Goal: Transaction & Acquisition: Purchase product/service

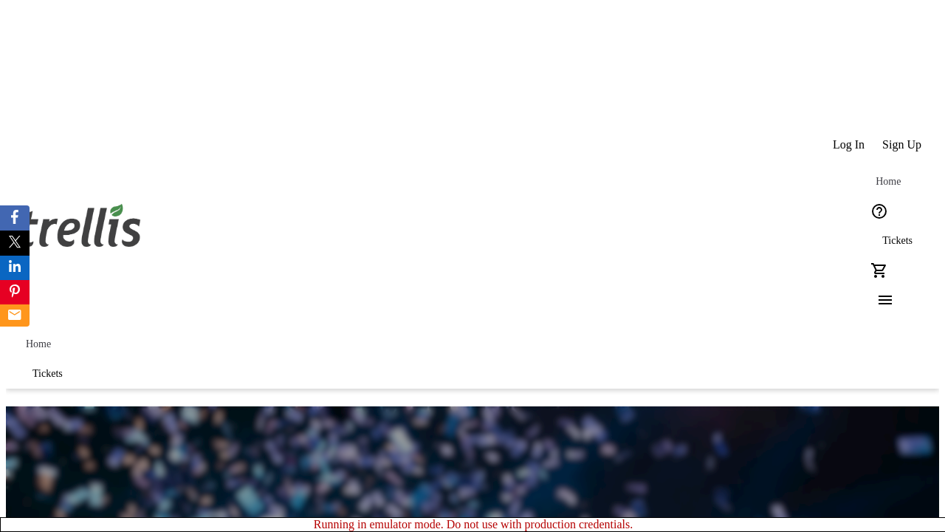
click at [903, 138] on span "Sign Up" at bounding box center [902, 144] width 39 height 13
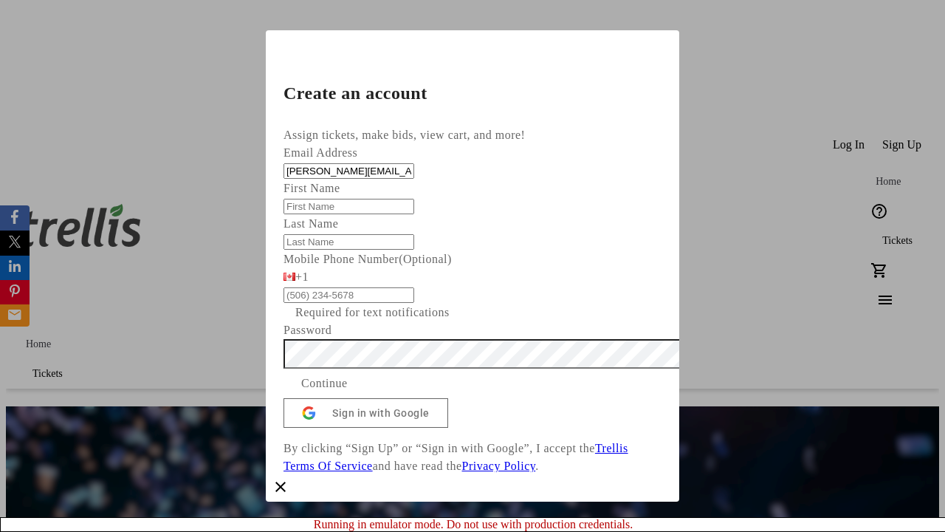
type input "[PERSON_NAME][EMAIL_ADDRESS][DOMAIN_NAME]"
type input "[PERSON_NAME]"
click at [348, 392] on span "Continue" at bounding box center [324, 383] width 47 height 18
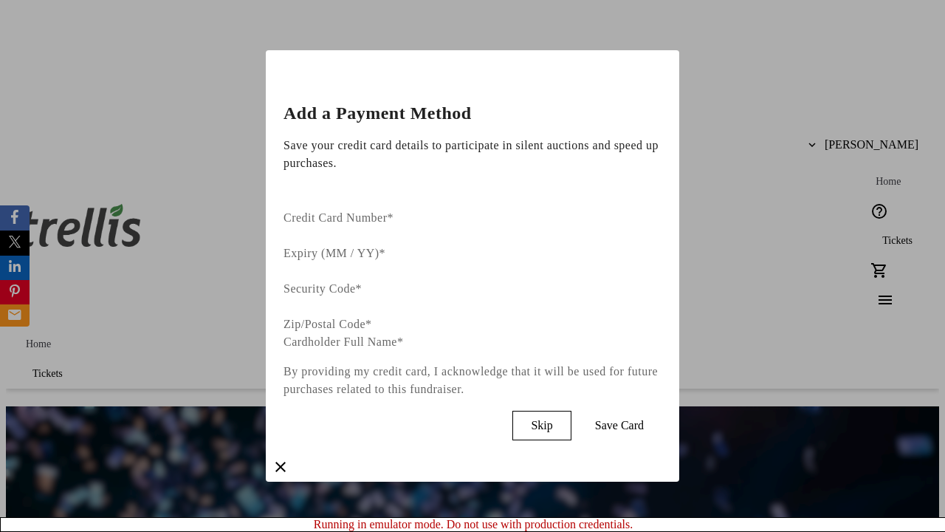
click at [552, 419] on span "Skip" at bounding box center [541, 425] width 21 height 13
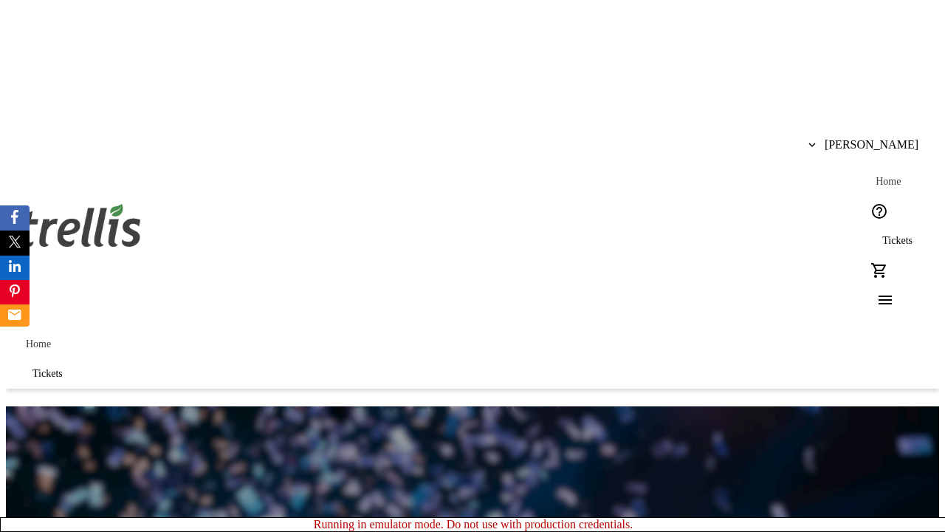
click at [883, 235] on span "Tickets" at bounding box center [898, 241] width 30 height 12
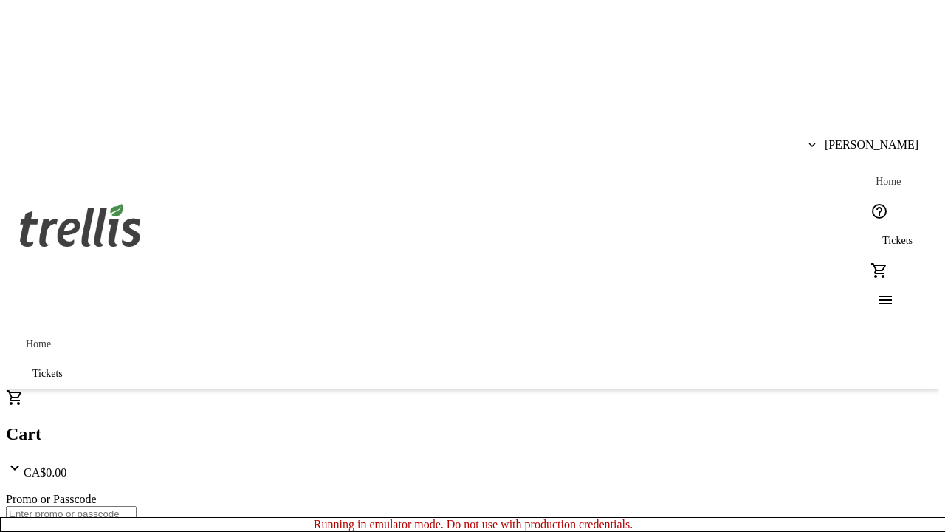
type input "1"
